Goal: Task Accomplishment & Management: Use online tool/utility

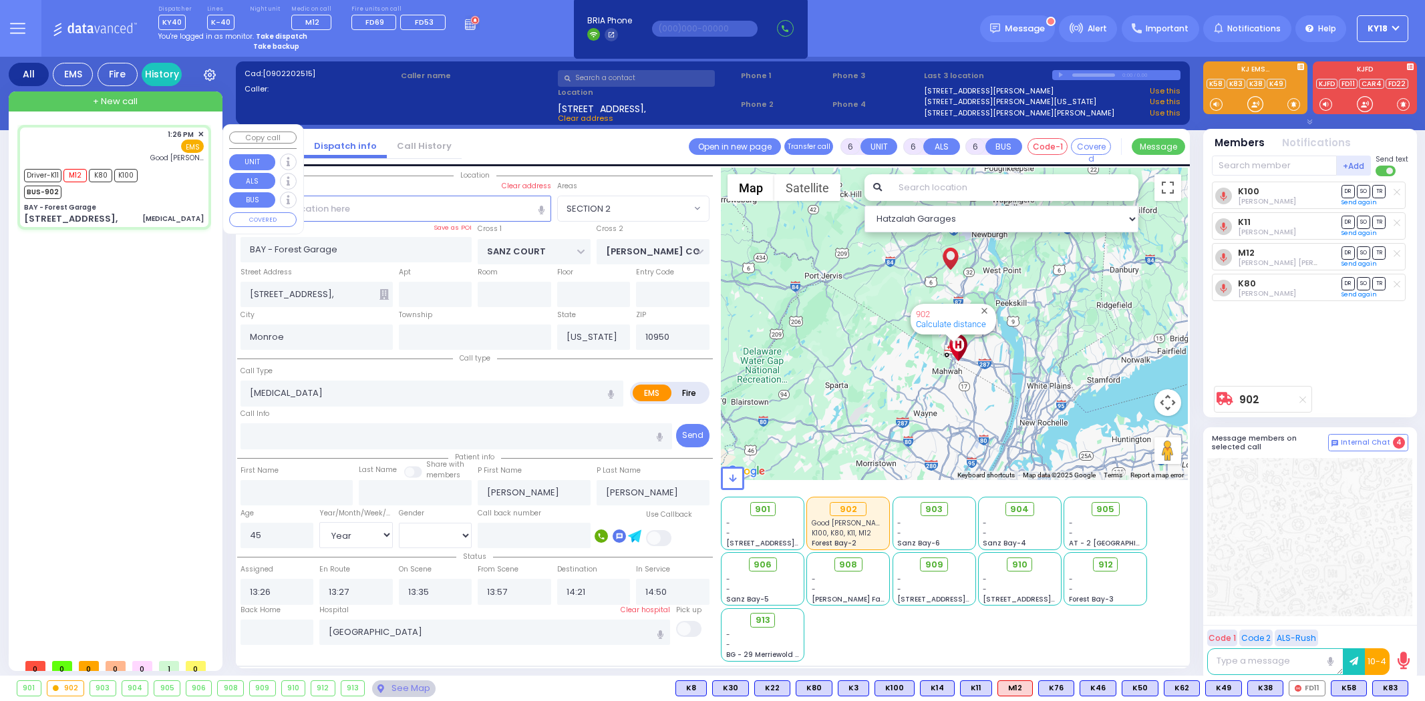
select select "SECTION 2"
select select "Year"
select select "[DEMOGRAPHIC_DATA]"
click at [465, 27] on icon at bounding box center [472, 22] width 15 height 15
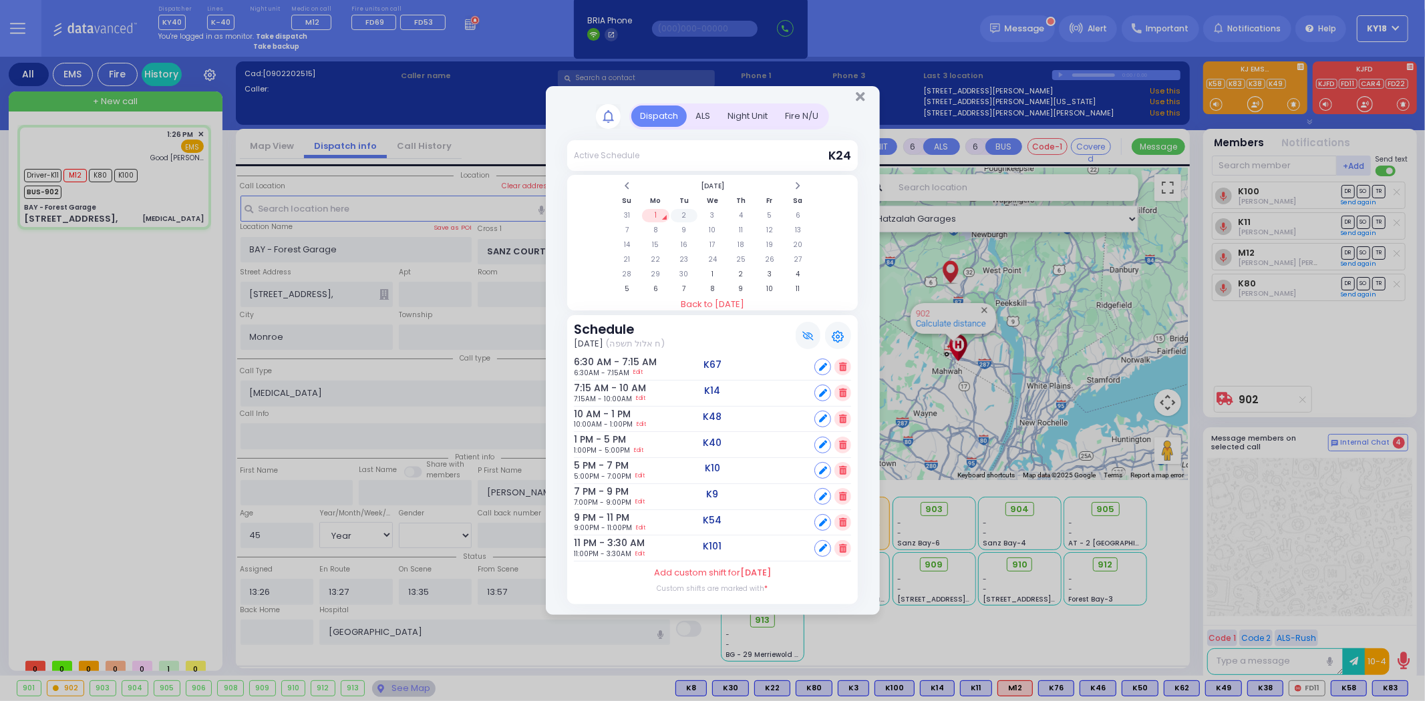
click at [686, 220] on td "2" at bounding box center [684, 215] width 27 height 13
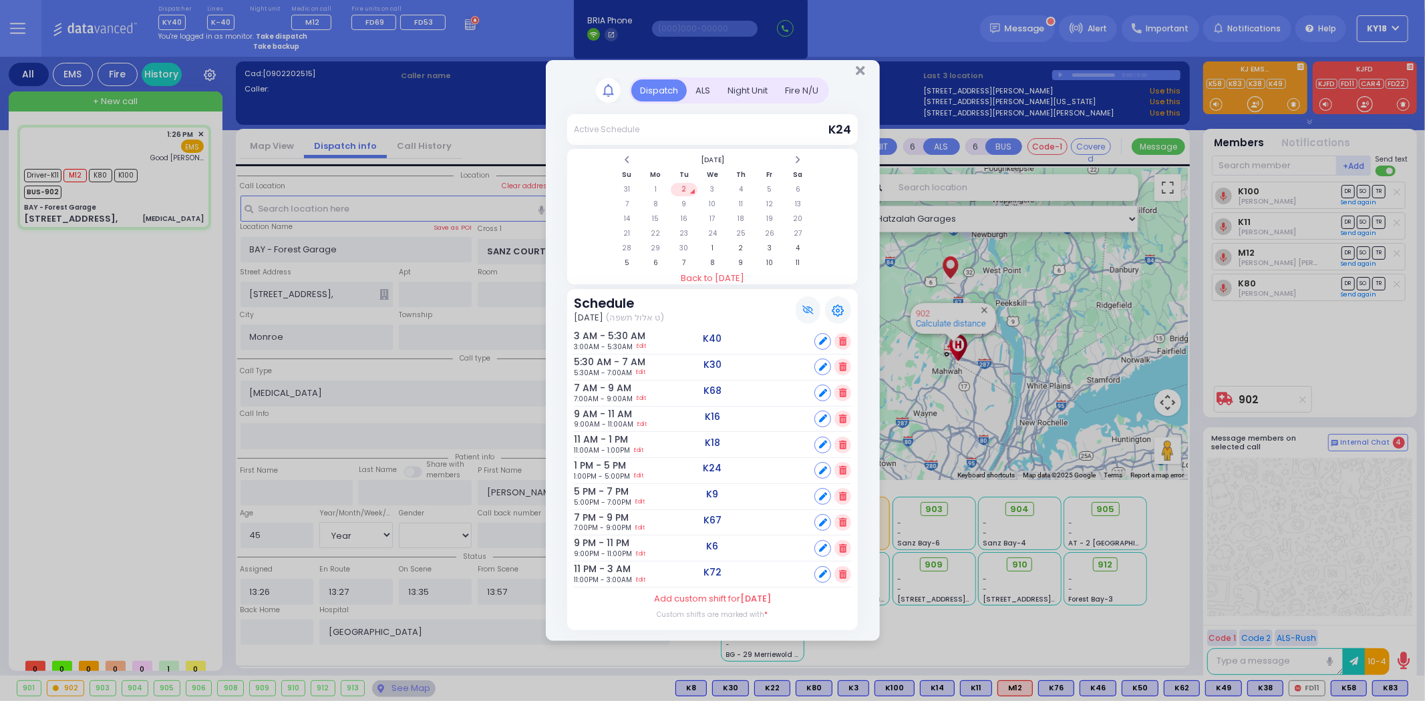
click at [824, 572] on icon at bounding box center [823, 574] width 8 height 8
select select
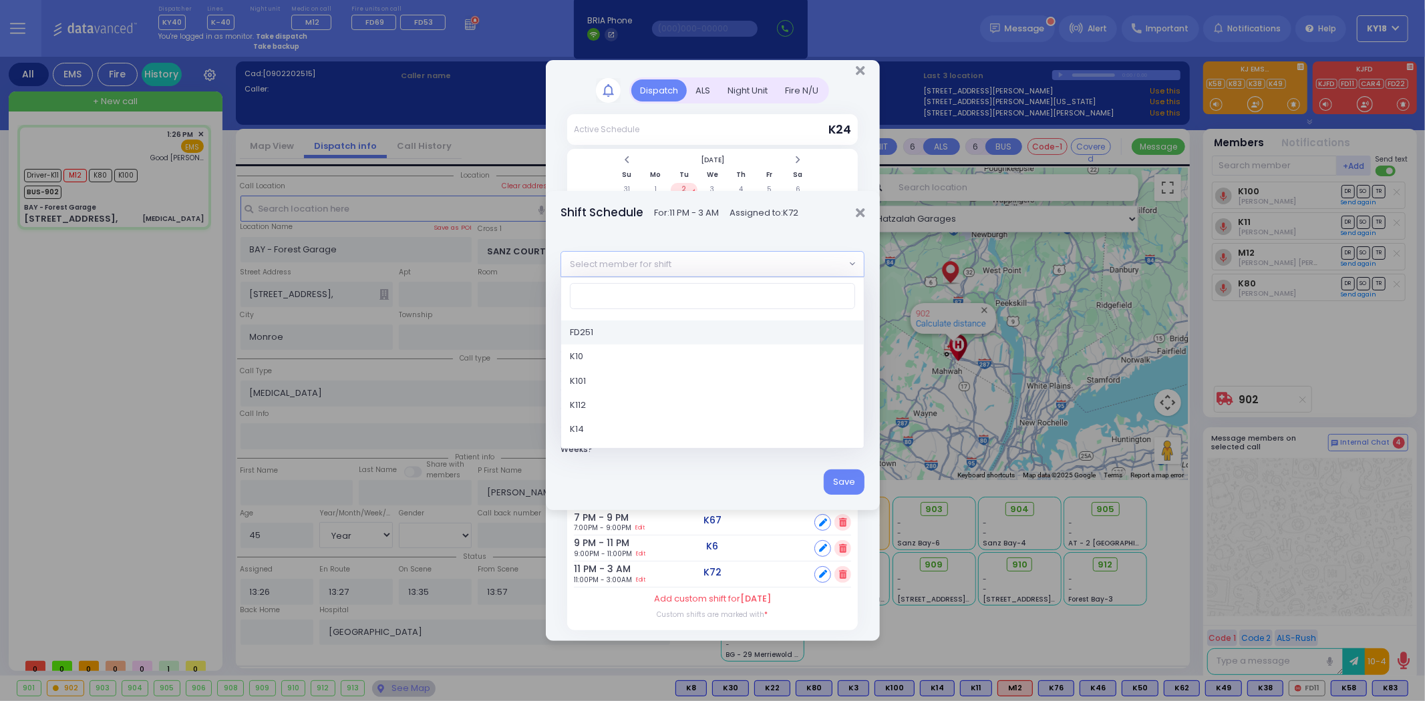
click at [737, 268] on span "Select member for shift" at bounding box center [703, 264] width 284 height 24
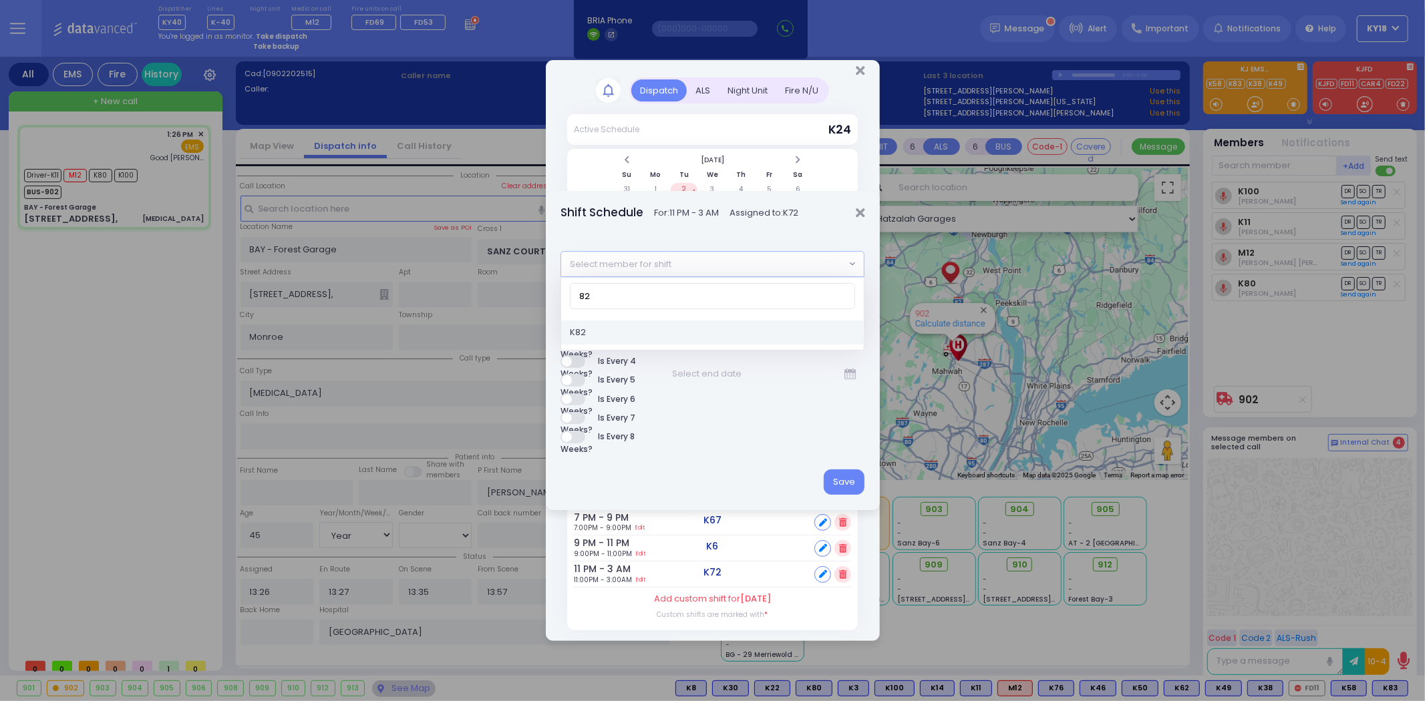
type input "82"
select select "d5b863ba-2c4f-4325-9ef6-80914a21d35d"
click at [842, 482] on button "Save" at bounding box center [844, 482] width 41 height 25
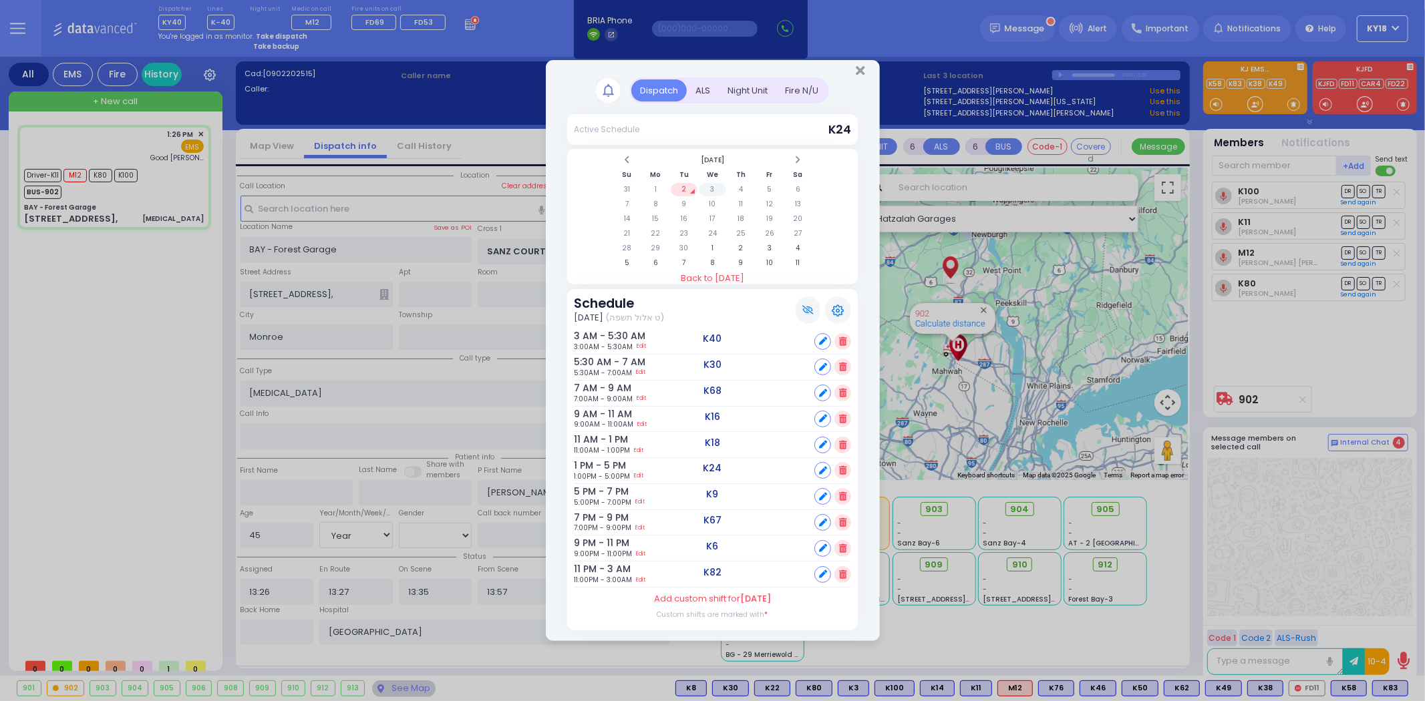
click at [709, 191] on td "3" at bounding box center [712, 189] width 27 height 13
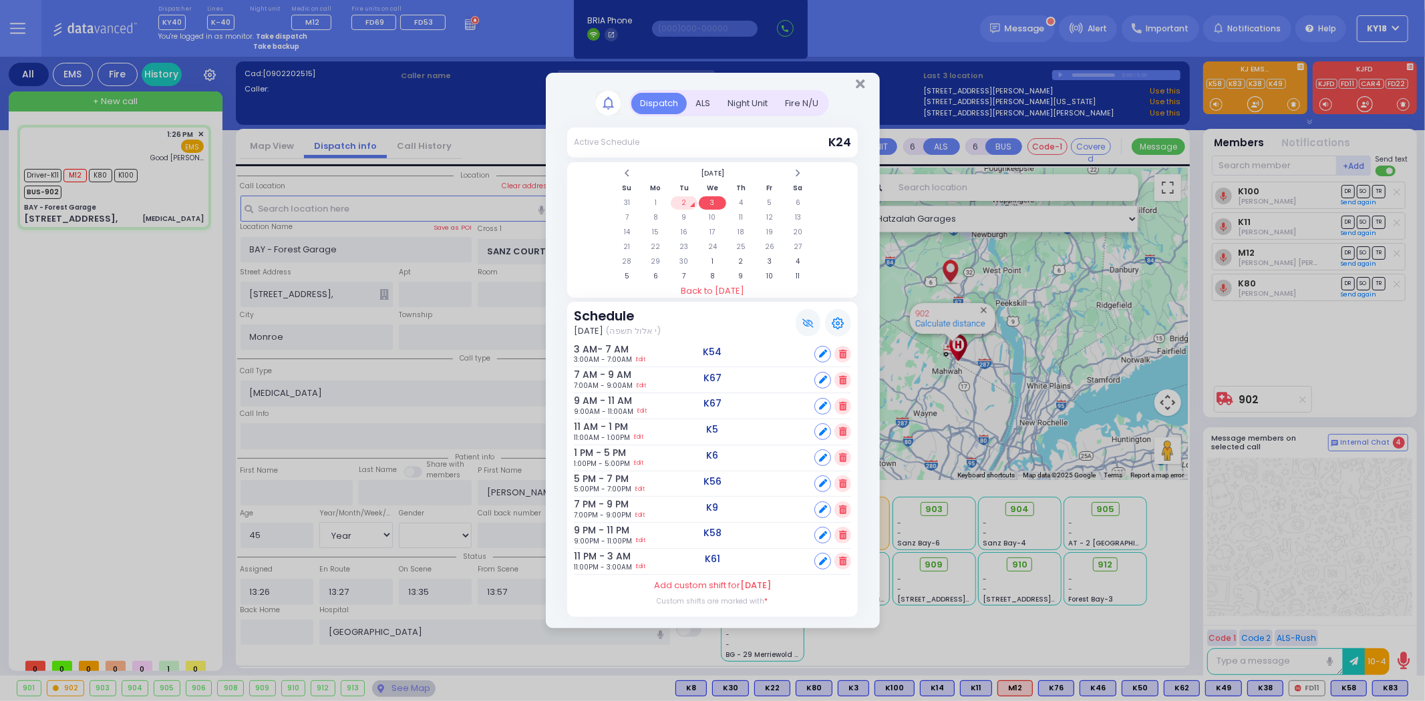
click at [843, 351] on icon at bounding box center [842, 354] width 7 height 9
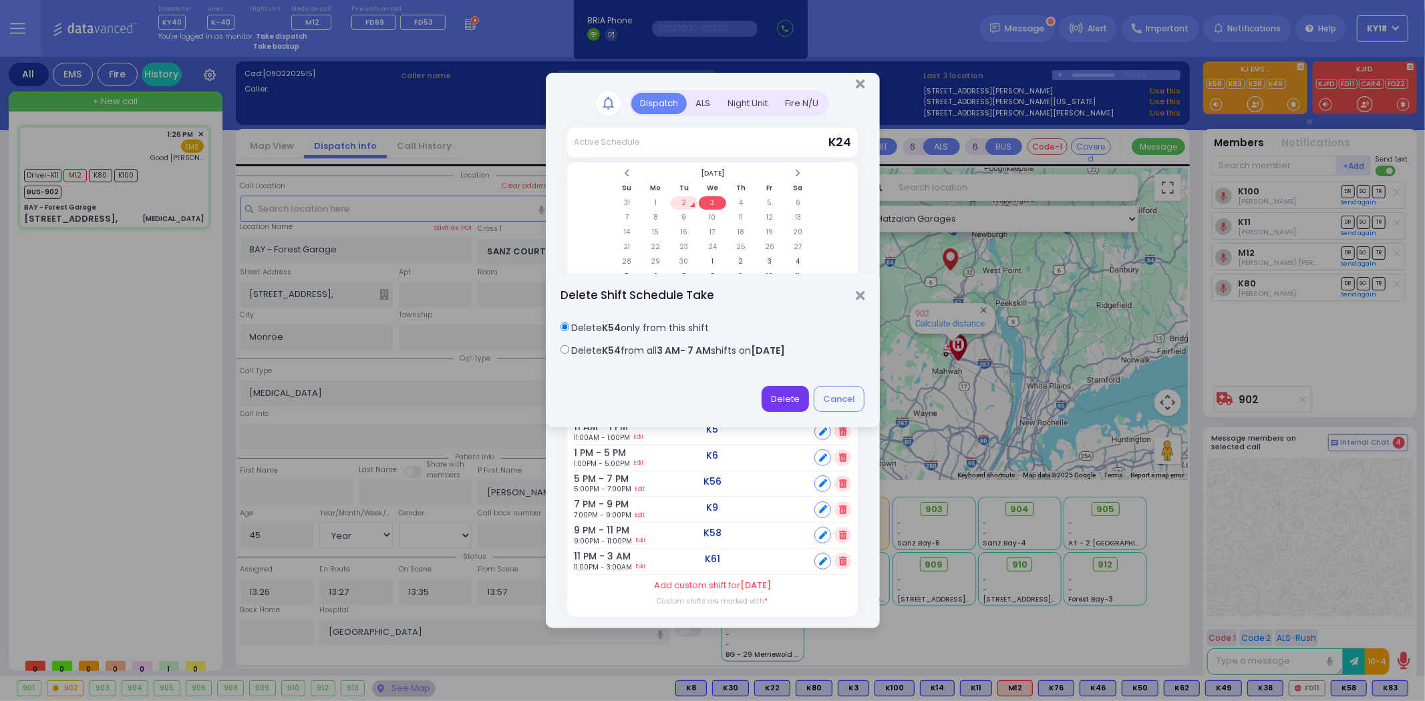
click at [788, 395] on button "Delete" at bounding box center [784, 398] width 47 height 25
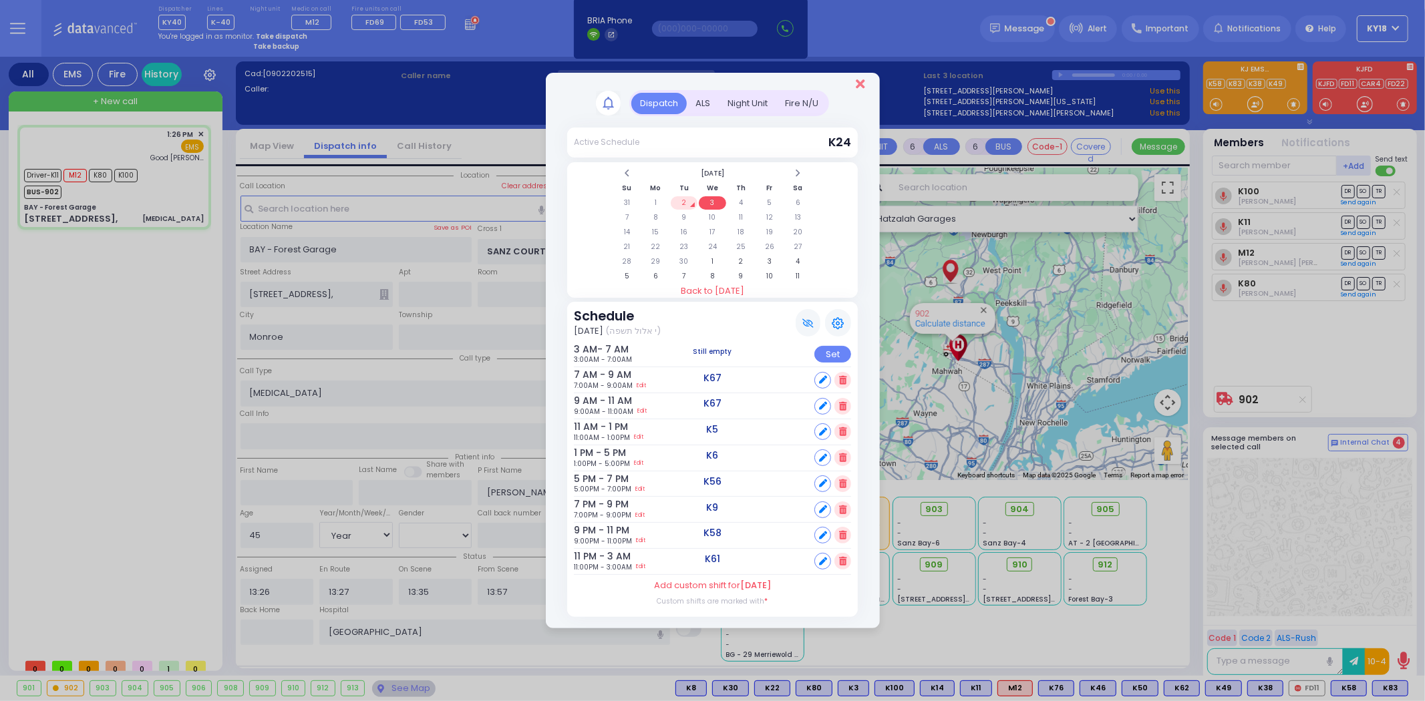
click at [860, 85] on icon "Close" at bounding box center [860, 83] width 9 height 13
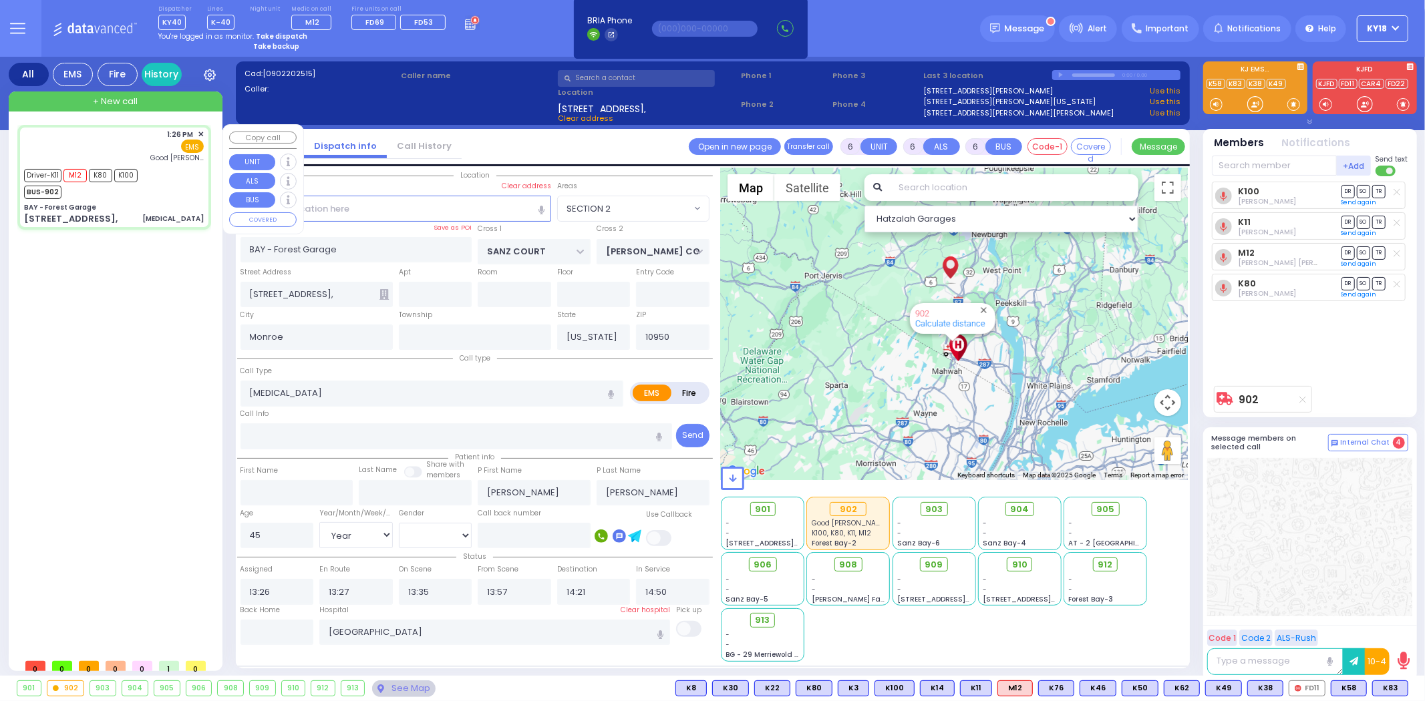
click at [180, 191] on div "Driver-K11 M12 K80 K100 BUS-902" at bounding box center [114, 182] width 180 height 33
select select
radio input "true"
select select "Year"
select select "[DEMOGRAPHIC_DATA]"
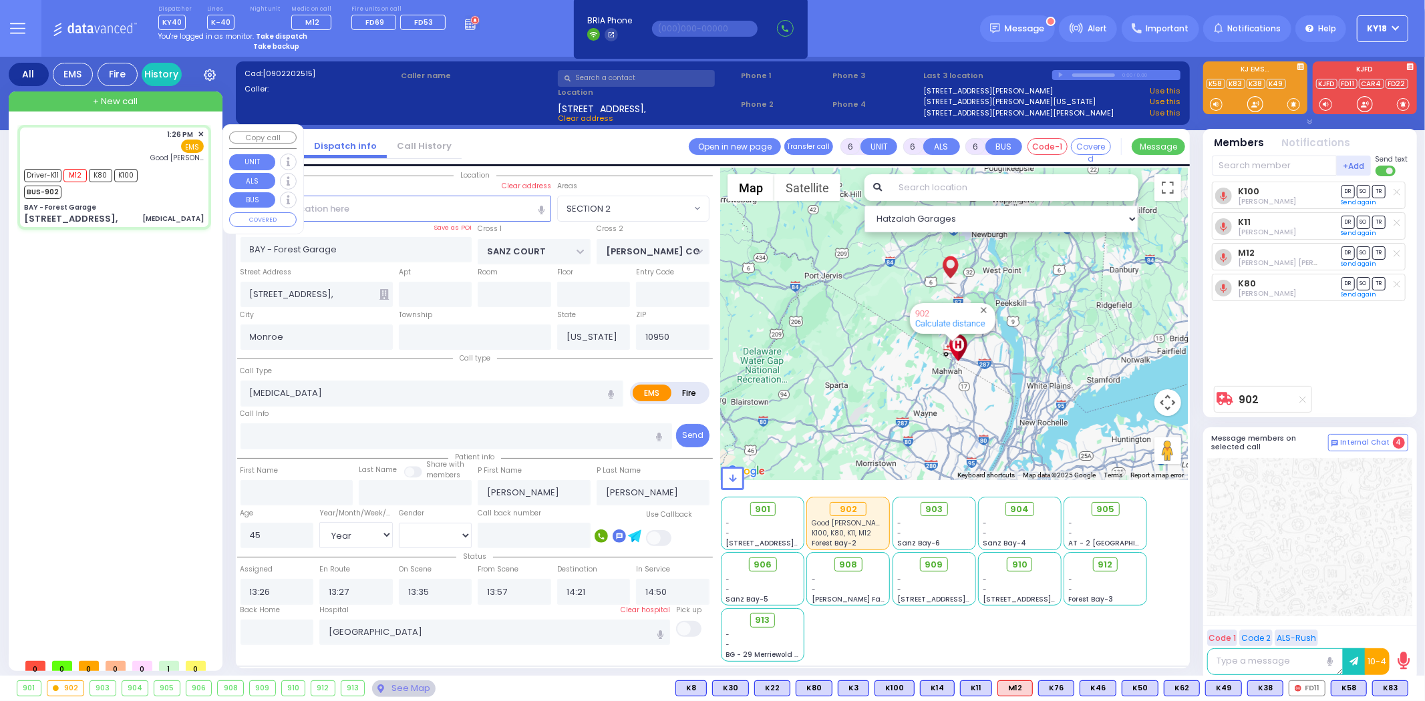
select select "Hatzalah Garages"
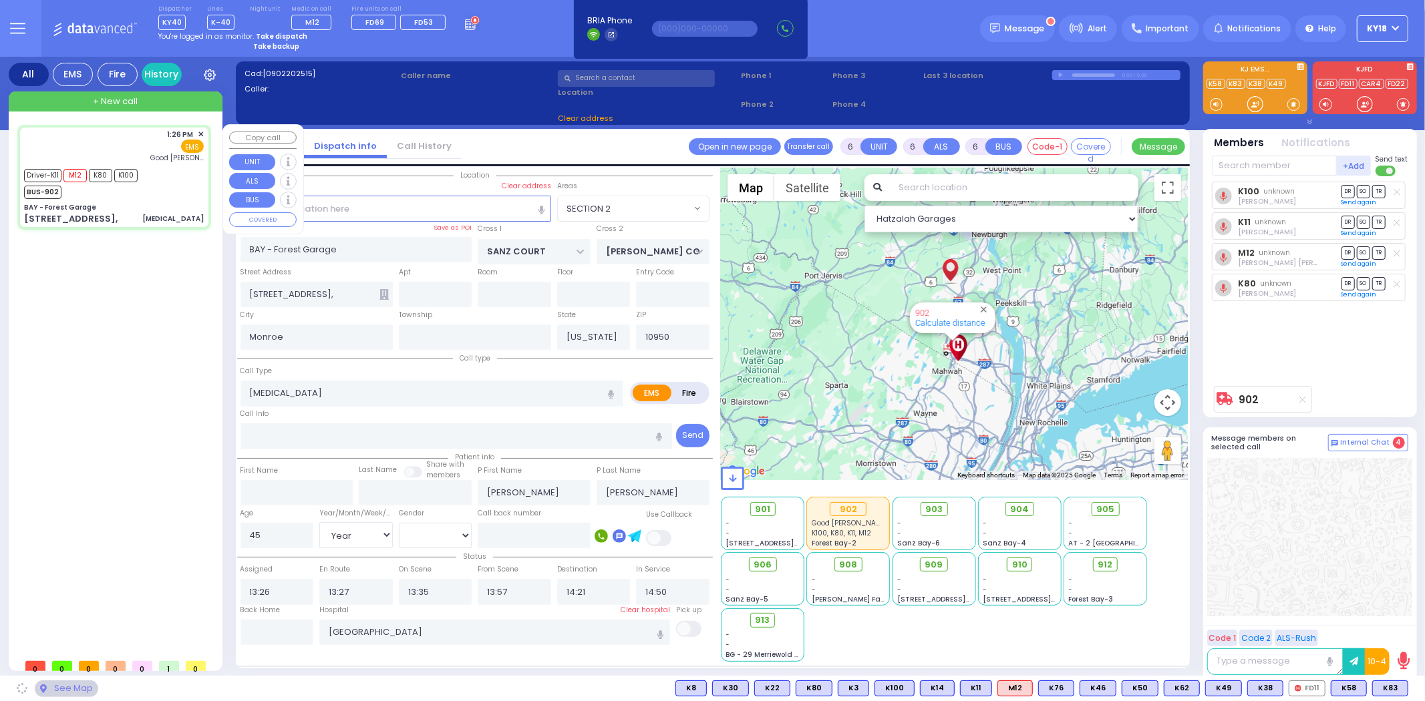
select select "SECTION 2"
